Goal: Task Accomplishment & Management: Manage account settings

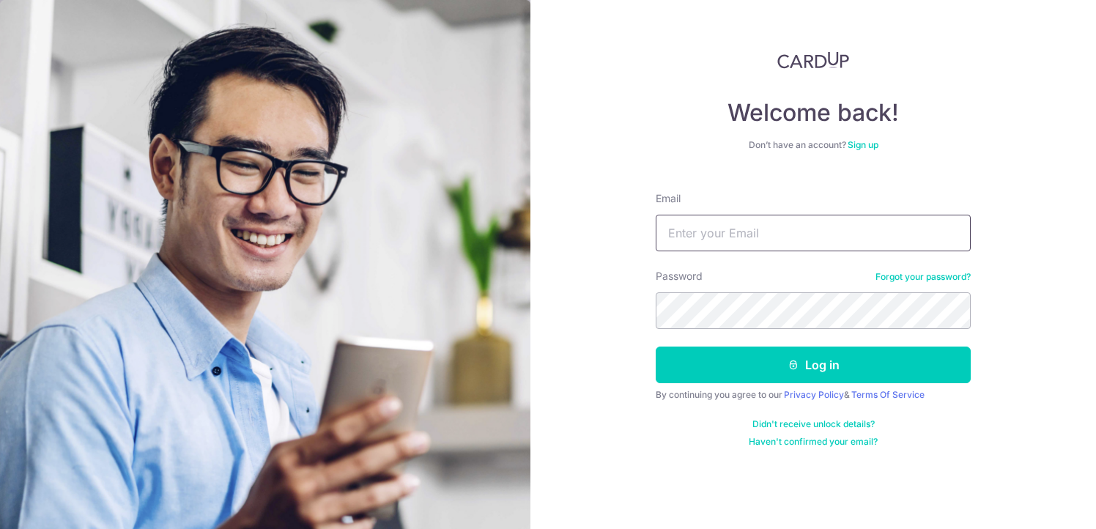
click at [762, 239] on input "Email" at bounding box center [813, 233] width 315 height 37
type input "[EMAIL_ADDRESS][DOMAIN_NAME]"
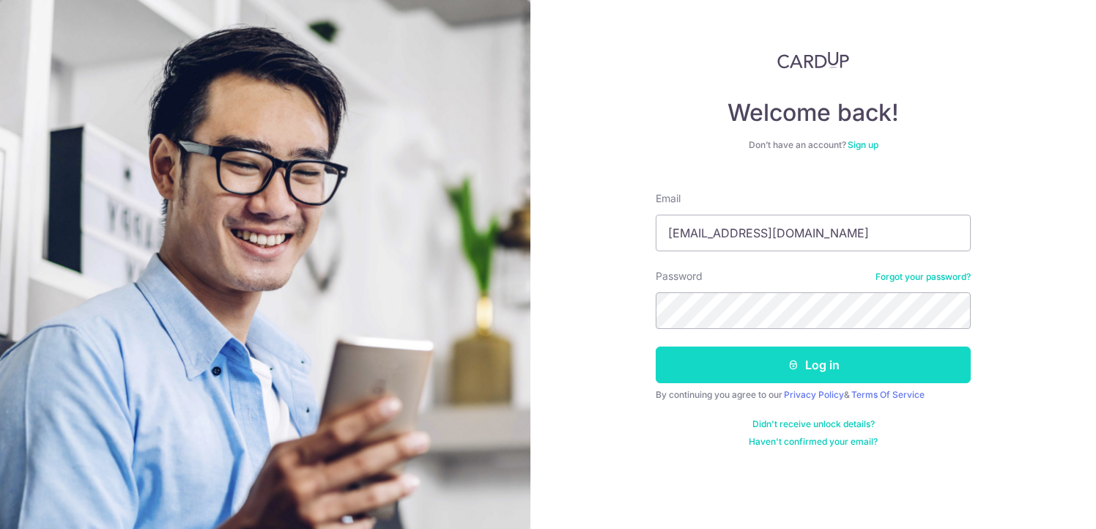
click at [823, 363] on button "Log in" at bounding box center [813, 364] width 315 height 37
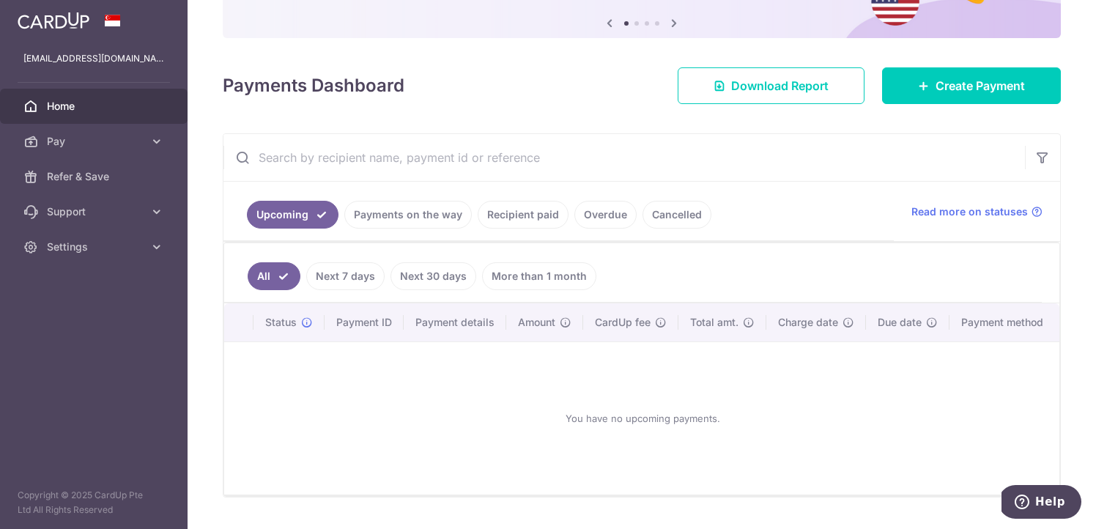
scroll to position [149, 0]
click at [142, 132] on link "Pay" at bounding box center [94, 141] width 188 height 35
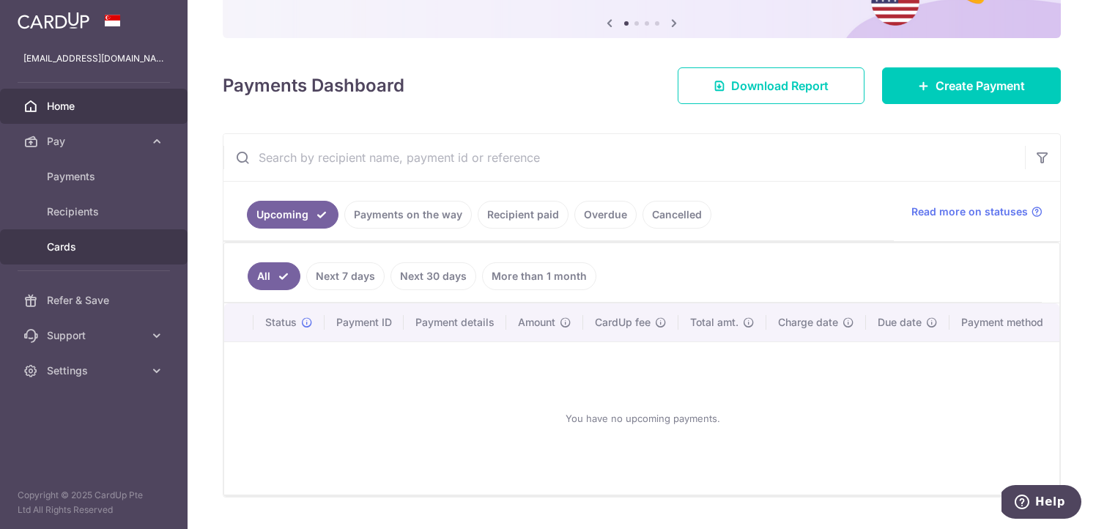
click at [92, 241] on span "Cards" at bounding box center [95, 247] width 97 height 15
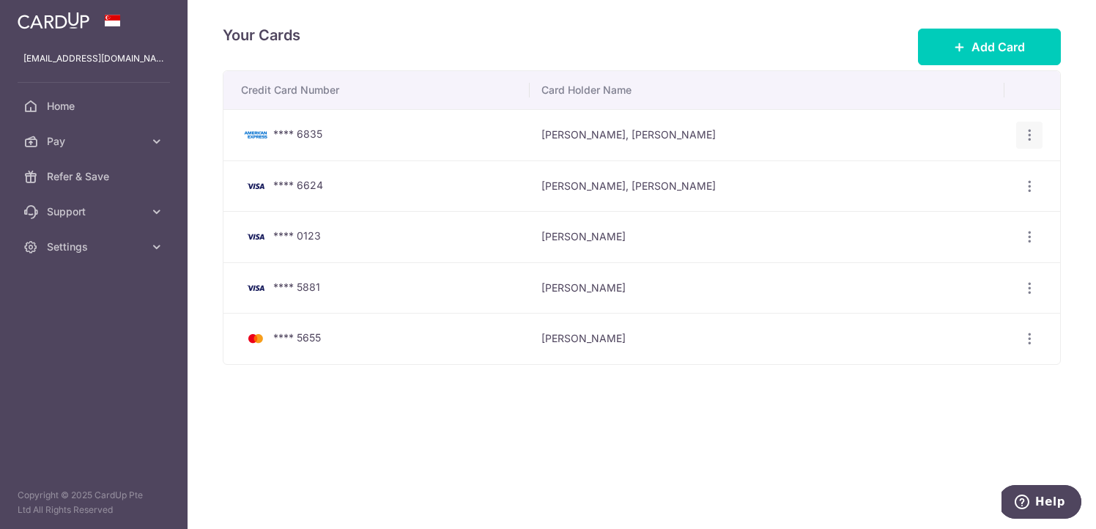
click at [1028, 132] on icon "button" at bounding box center [1029, 134] width 15 height 15
click at [966, 212] on span "Delete" at bounding box center [980, 211] width 100 height 18
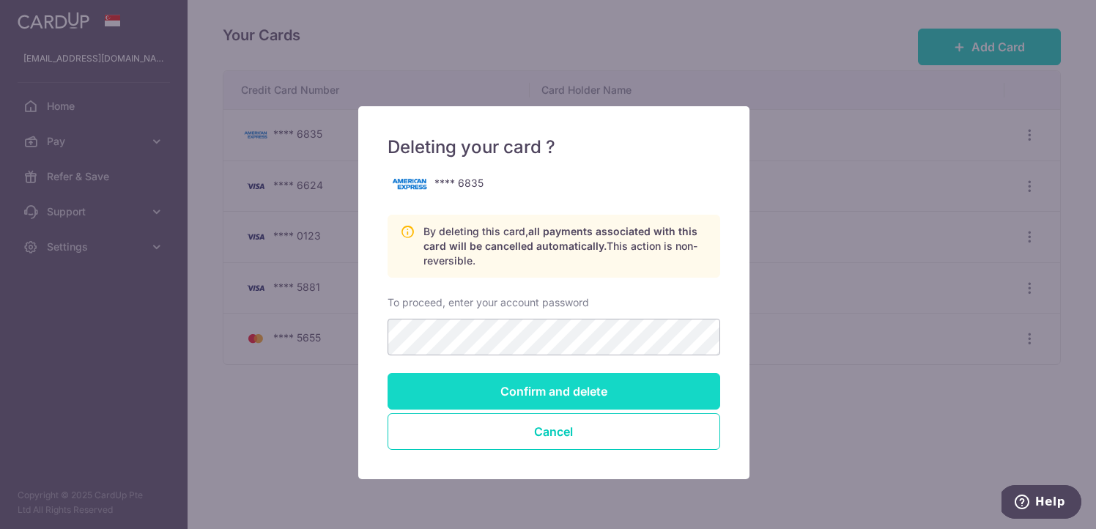
click at [618, 390] on input "Confirm and delete" at bounding box center [553, 391] width 333 height 37
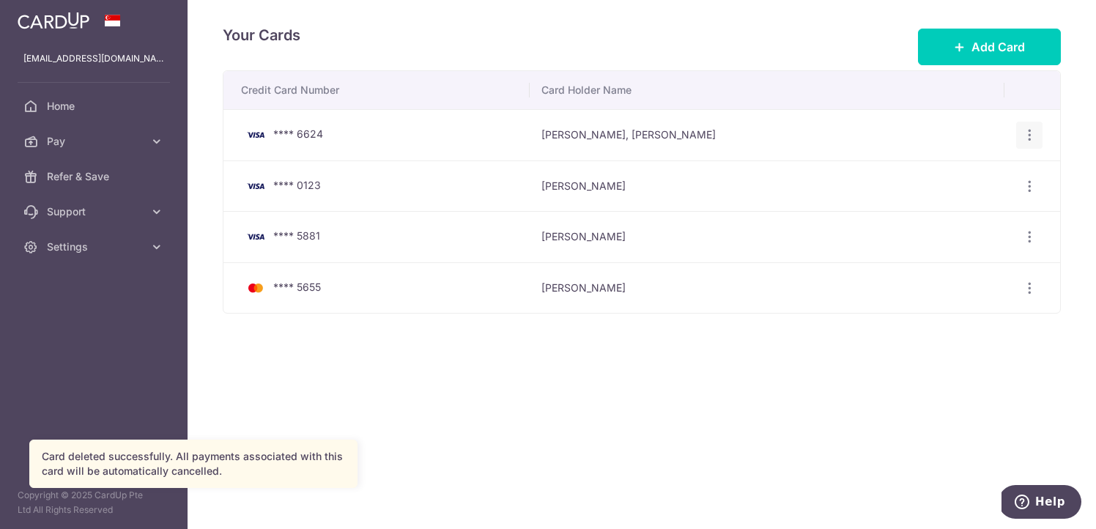
click at [1022, 133] on icon "button" at bounding box center [1029, 134] width 15 height 15
click at [970, 206] on span "Delete" at bounding box center [980, 211] width 100 height 18
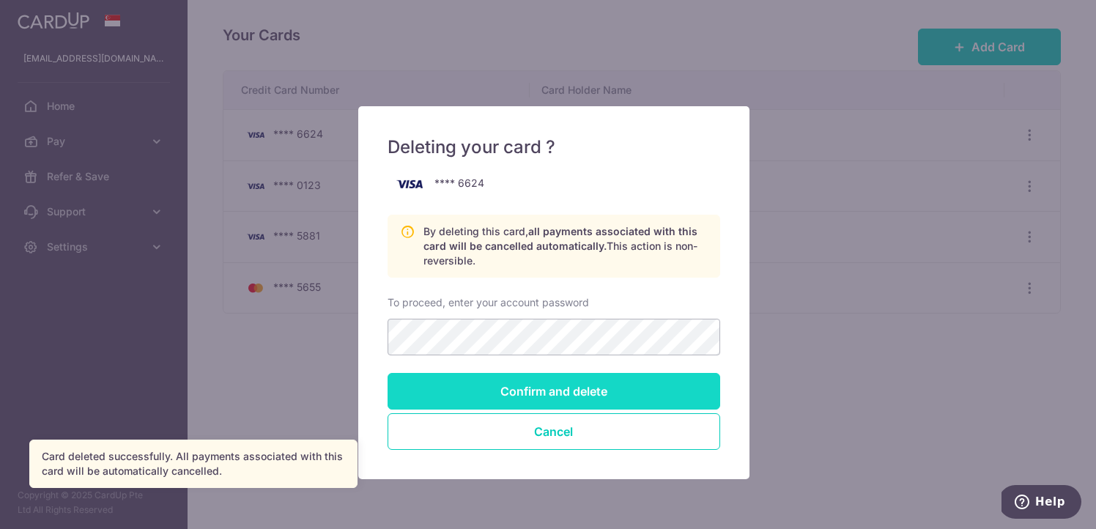
click at [612, 393] on input "Confirm and delete" at bounding box center [553, 391] width 333 height 37
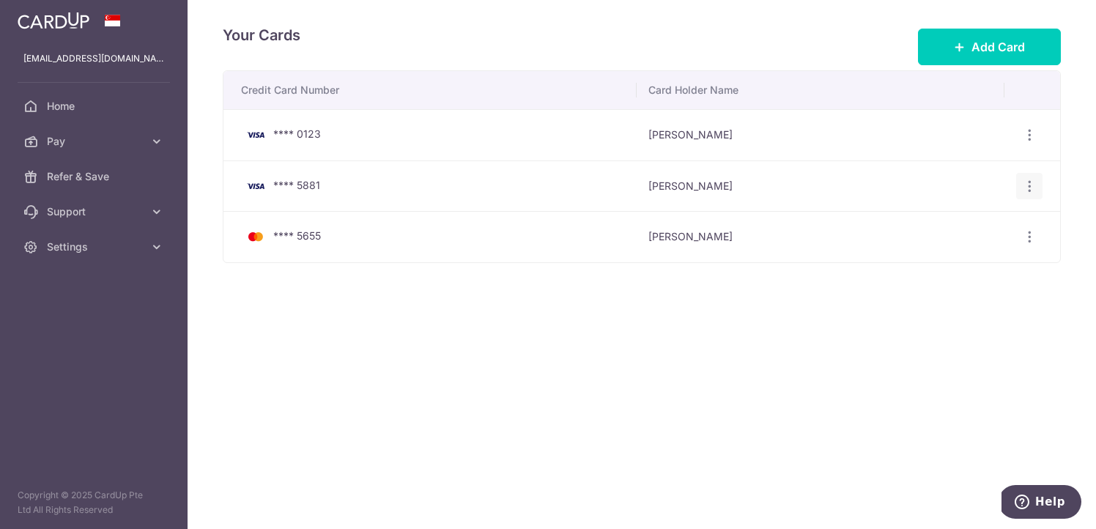
click at [1026, 185] on icon "button" at bounding box center [1029, 186] width 15 height 15
click at [986, 258] on span "Delete" at bounding box center [980, 262] width 100 height 18
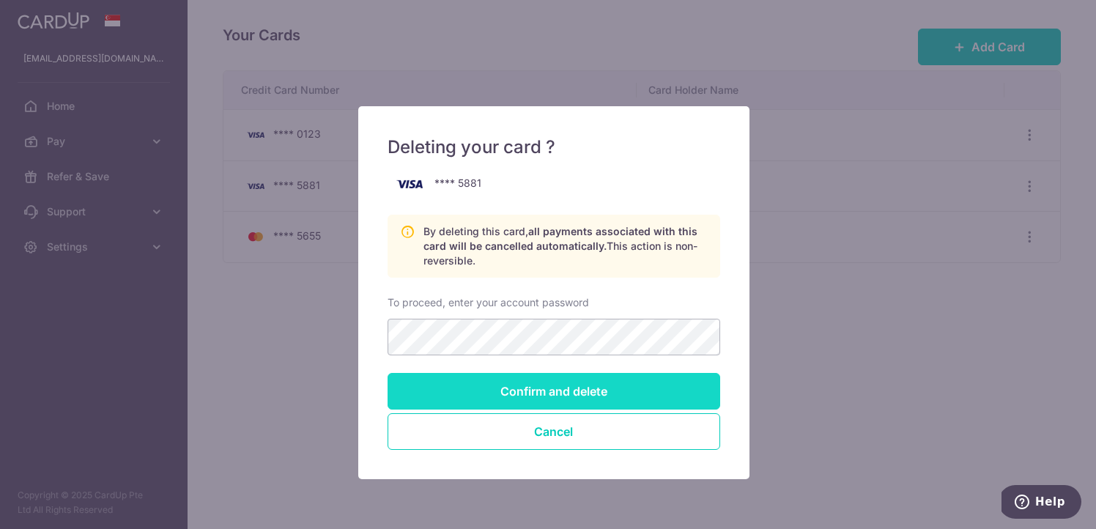
click at [540, 387] on input "Confirm and delete" at bounding box center [553, 391] width 333 height 37
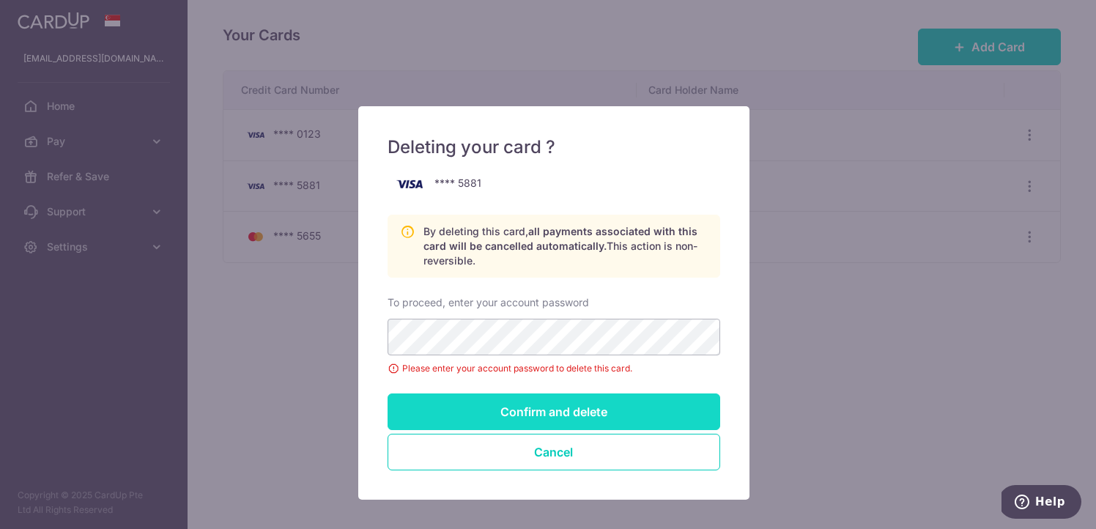
click at [541, 404] on input "Confirm and delete" at bounding box center [553, 411] width 333 height 37
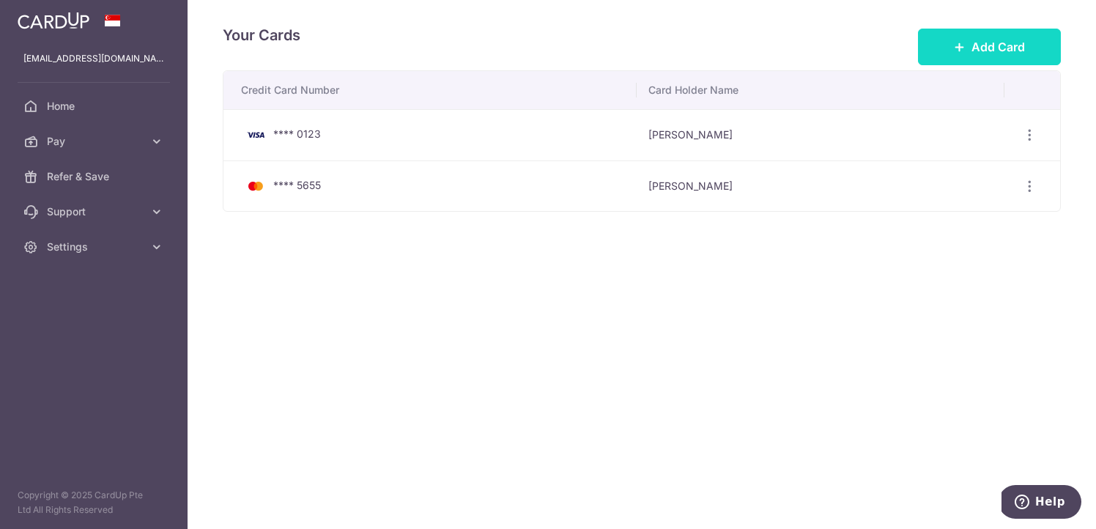
click at [959, 30] on button "Add Card" at bounding box center [989, 47] width 143 height 37
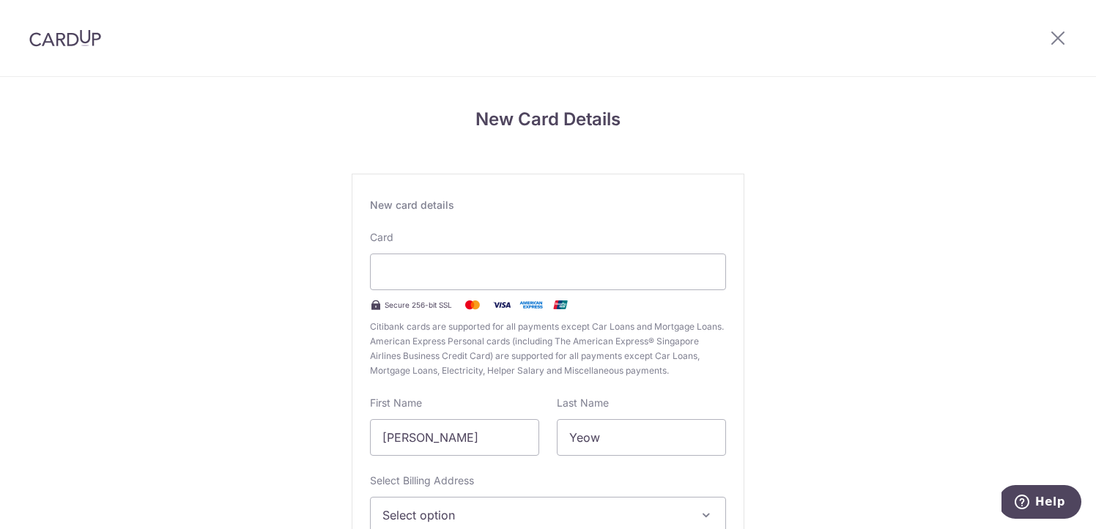
click at [319, 389] on div "New Card Details New card details Card Secure 256-bit SSL Citibank cards are su…" at bounding box center [548, 384] width 1096 height 615
drag, startPoint x: 488, startPoint y: 448, endPoint x: 353, endPoint y: 420, distance: 137.6
click at [353, 420] on div "New card details Card Secure 256-bit SSL Citibank cards are supported for all p…" at bounding box center [548, 399] width 393 height 450
type input "Aaron"
click at [401, 399] on label "First Name" at bounding box center [396, 403] width 52 height 15
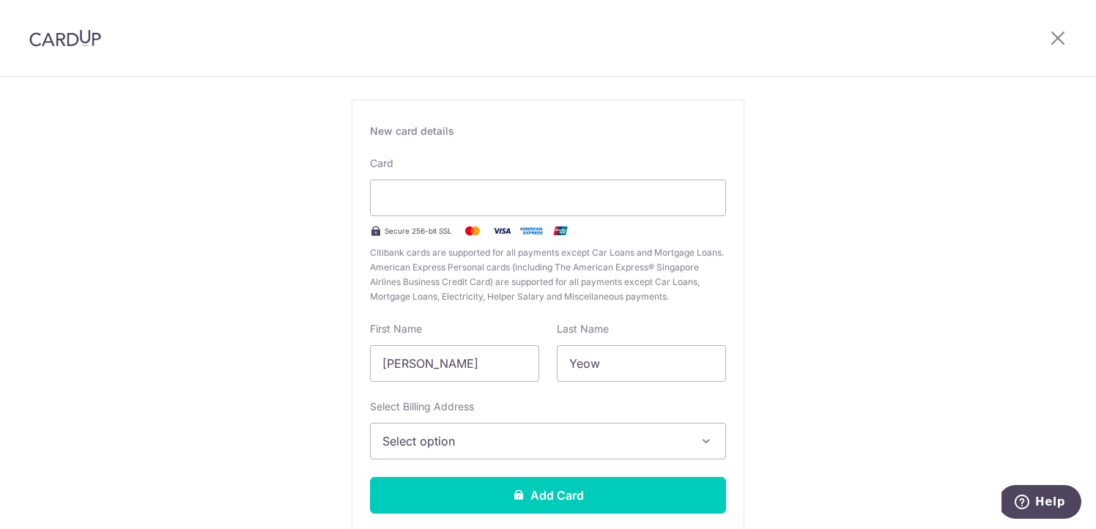
scroll to position [75, 0]
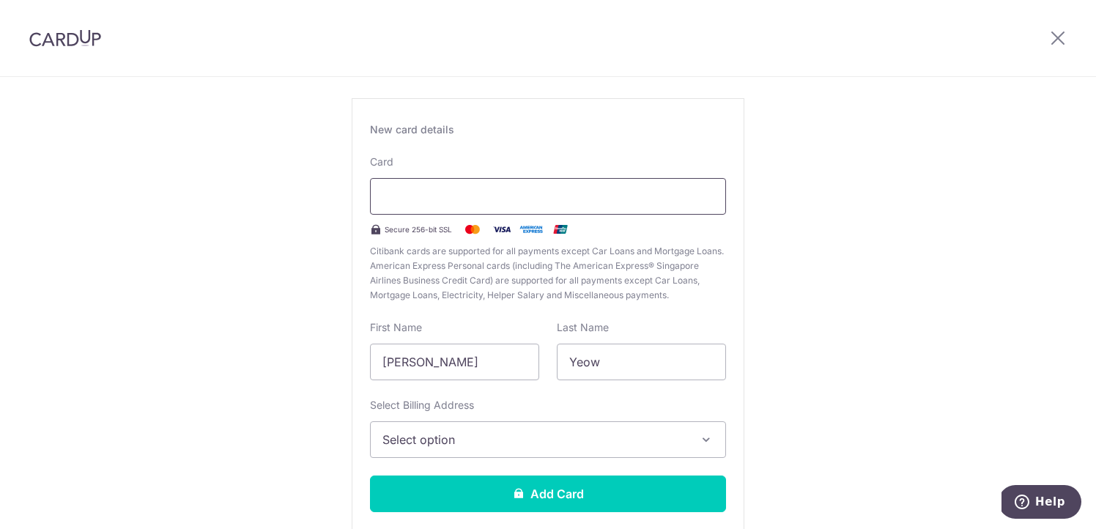
click at [693, 207] on div at bounding box center [548, 196] width 356 height 37
click at [701, 179] on div at bounding box center [548, 196] width 356 height 37
click at [548, 330] on div "Last Name Yeow" at bounding box center [641, 350] width 187 height 60
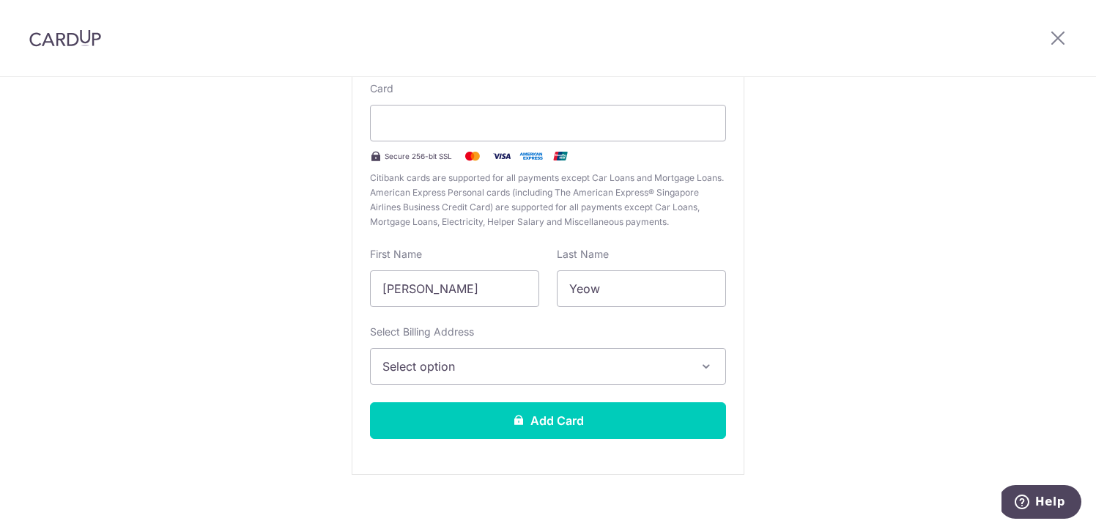
scroll to position [163, 0]
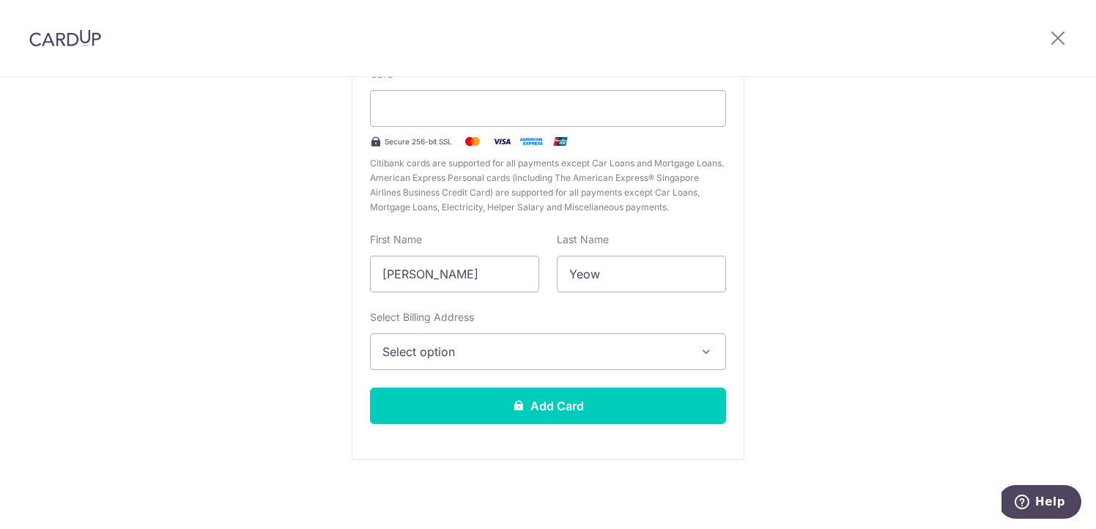
click at [623, 352] on span "Select option" at bounding box center [534, 352] width 305 height 18
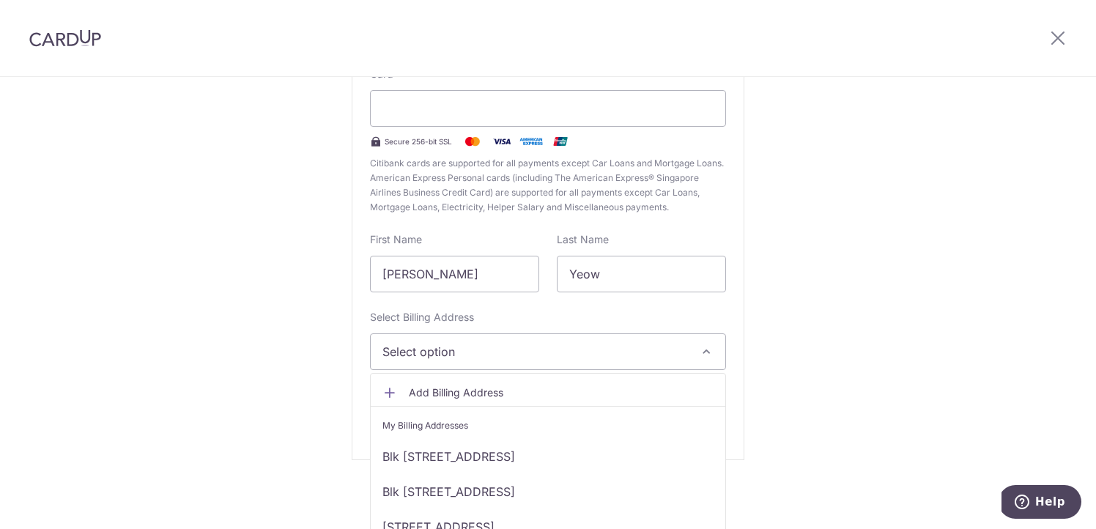
scroll to position [22, 0]
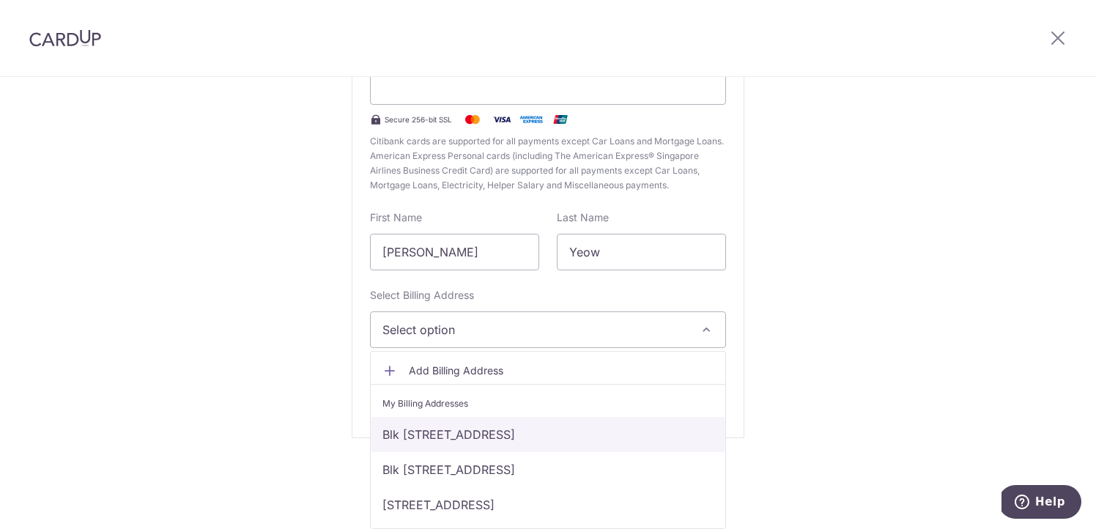
click at [558, 445] on link "Blk 246A, #29-105, Ang Mo Kio Street 21, Singapore, Singapore-561246" at bounding box center [548, 434] width 354 height 35
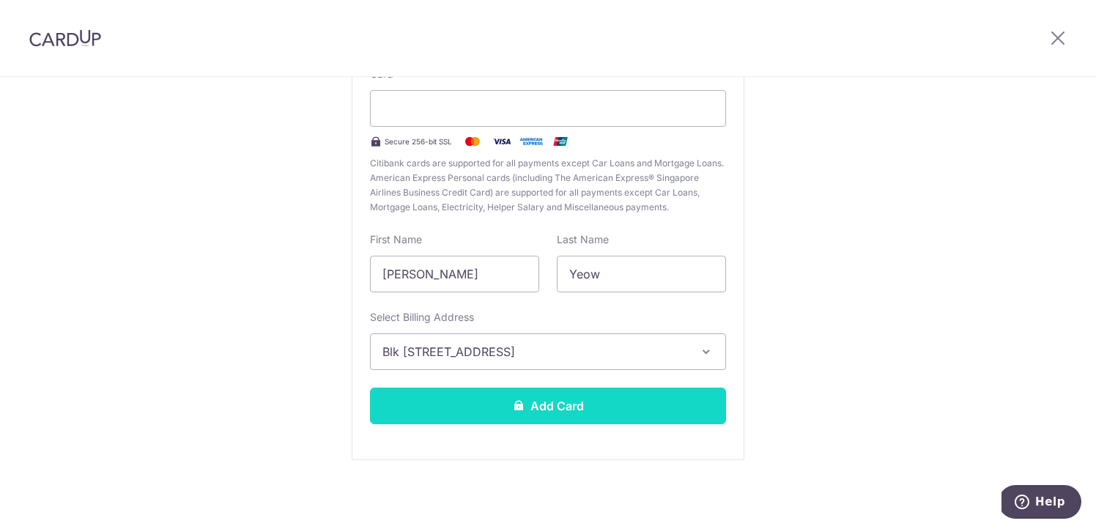
click at [573, 409] on button "Add Card" at bounding box center [548, 405] width 356 height 37
